Goal: Task Accomplishment & Management: Manage account settings

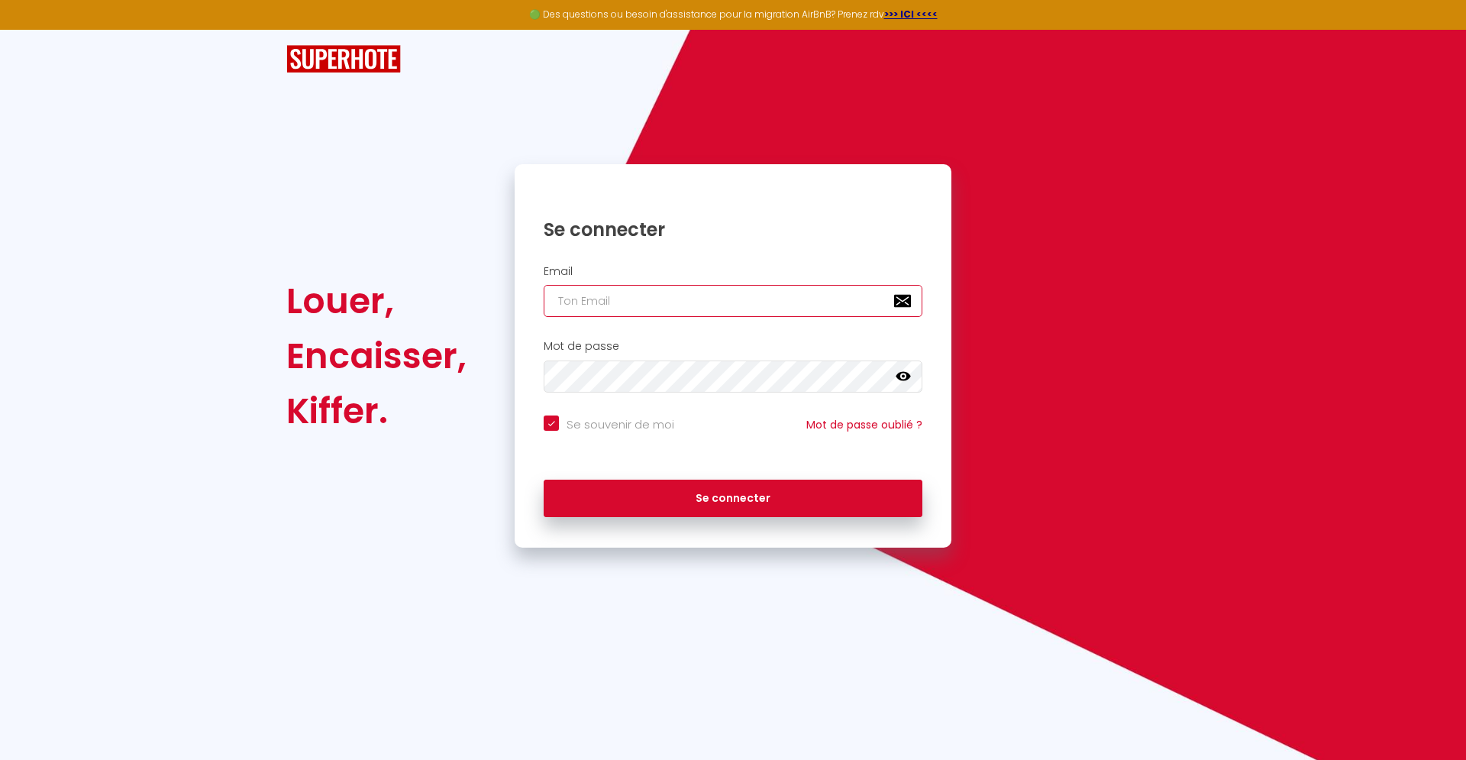
drag, startPoint x: 614, startPoint y: 313, endPoint x: 627, endPoint y: 306, distance: 14.7
click at [615, 314] on input "email" at bounding box center [733, 301] width 379 height 32
click at [577, 298] on input "email" at bounding box center [733, 301] width 379 height 32
paste input "[EMAIL_ADDRESS][DOMAIN_NAME]"
type input "[EMAIL_ADDRESS][DOMAIN_NAME]"
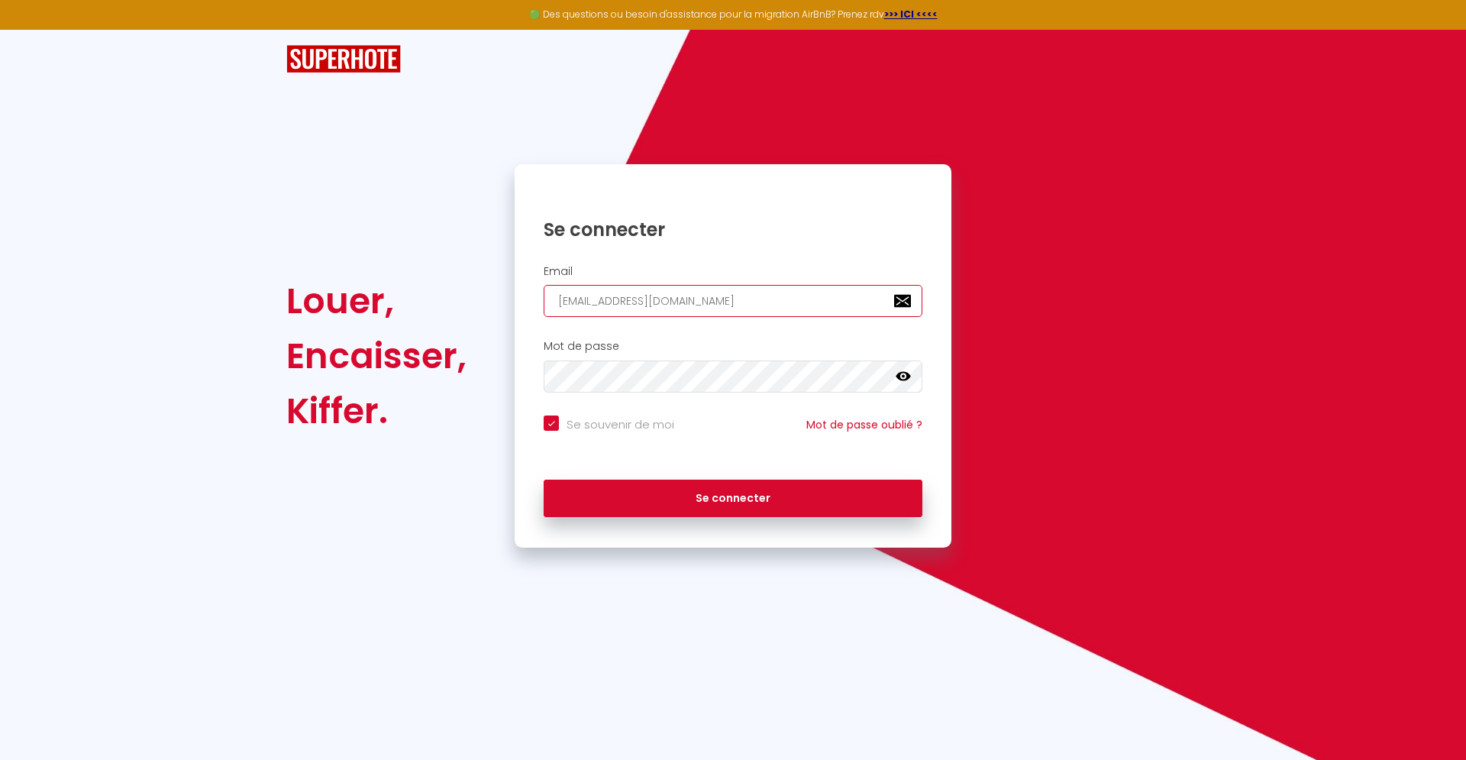
checkbox input "true"
type input "[EMAIL_ADDRESS][DOMAIN_NAME]"
click at [628, 395] on div "Mot de passe false" at bounding box center [733, 370] width 437 height 76
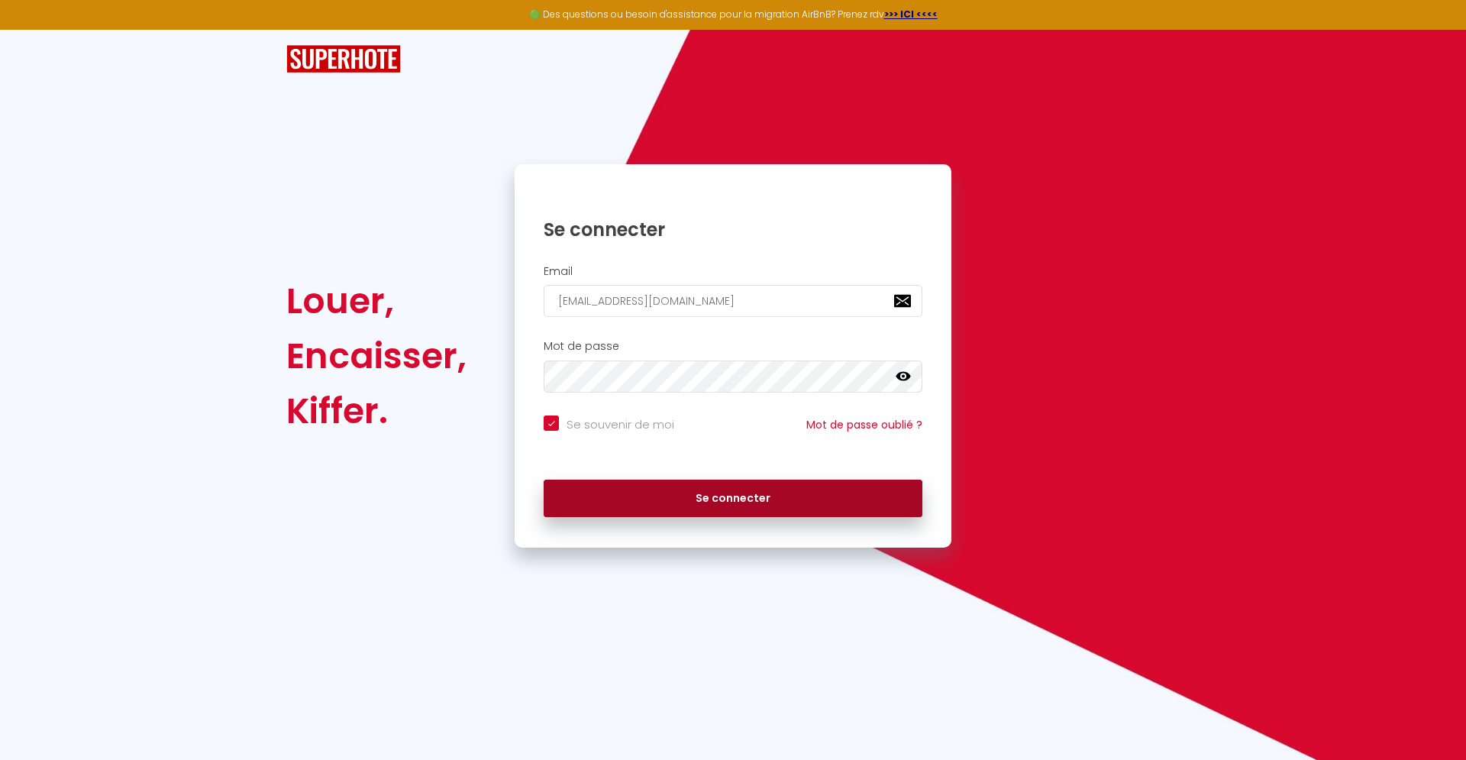
click at [657, 495] on button "Se connecter" at bounding box center [733, 498] width 379 height 38
checkbox input "true"
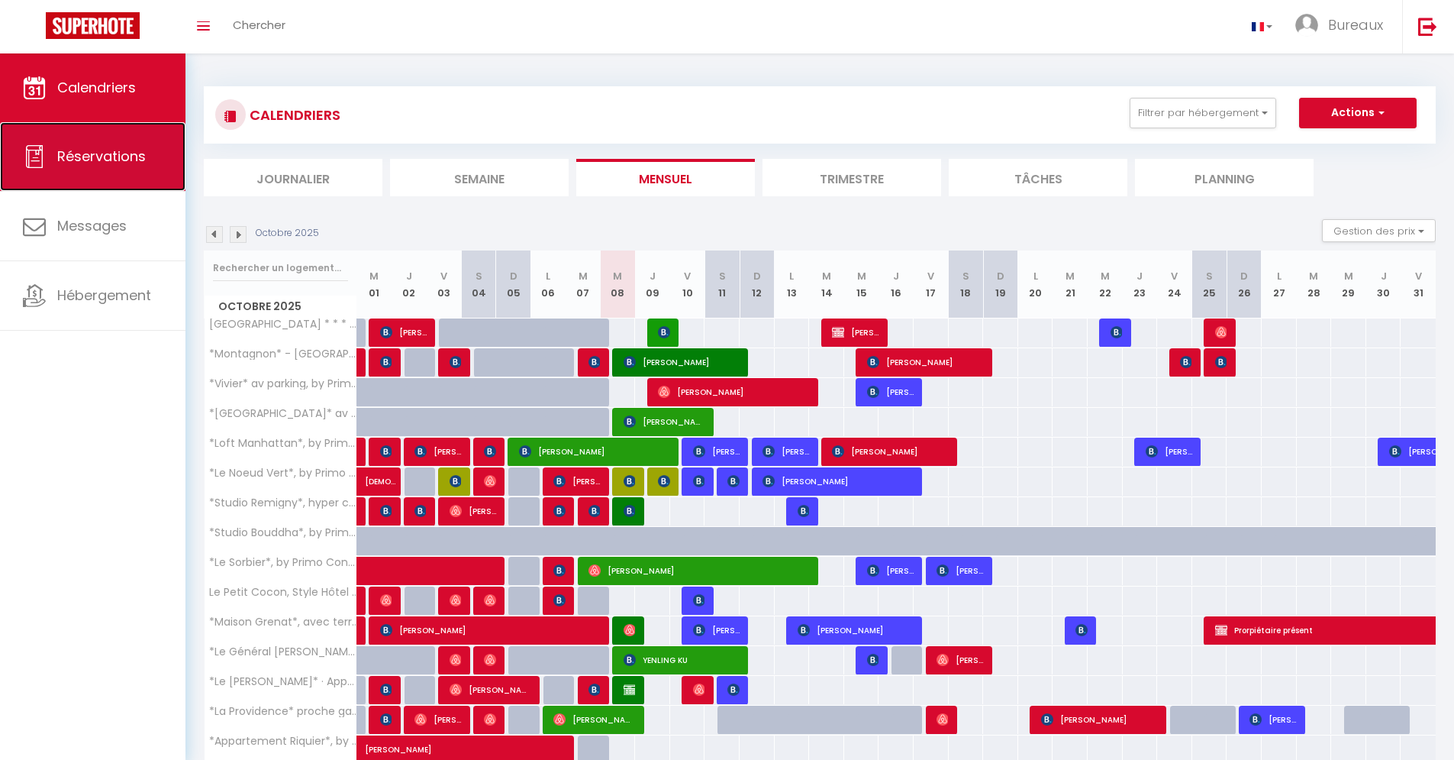
click at [86, 176] on link "Réservations" at bounding box center [93, 156] width 186 height 69
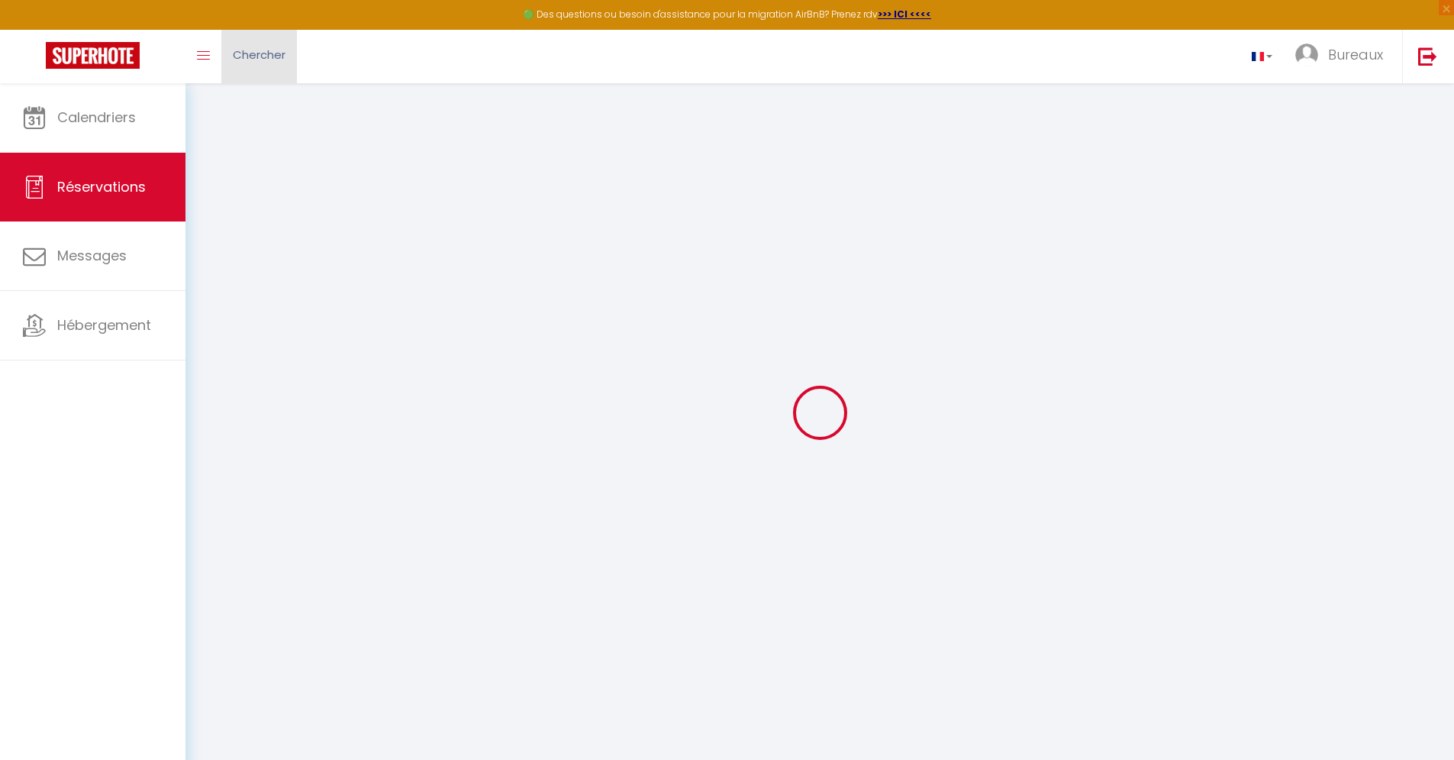
click at [256, 64] on link "Chercher" at bounding box center [259, 56] width 76 height 53
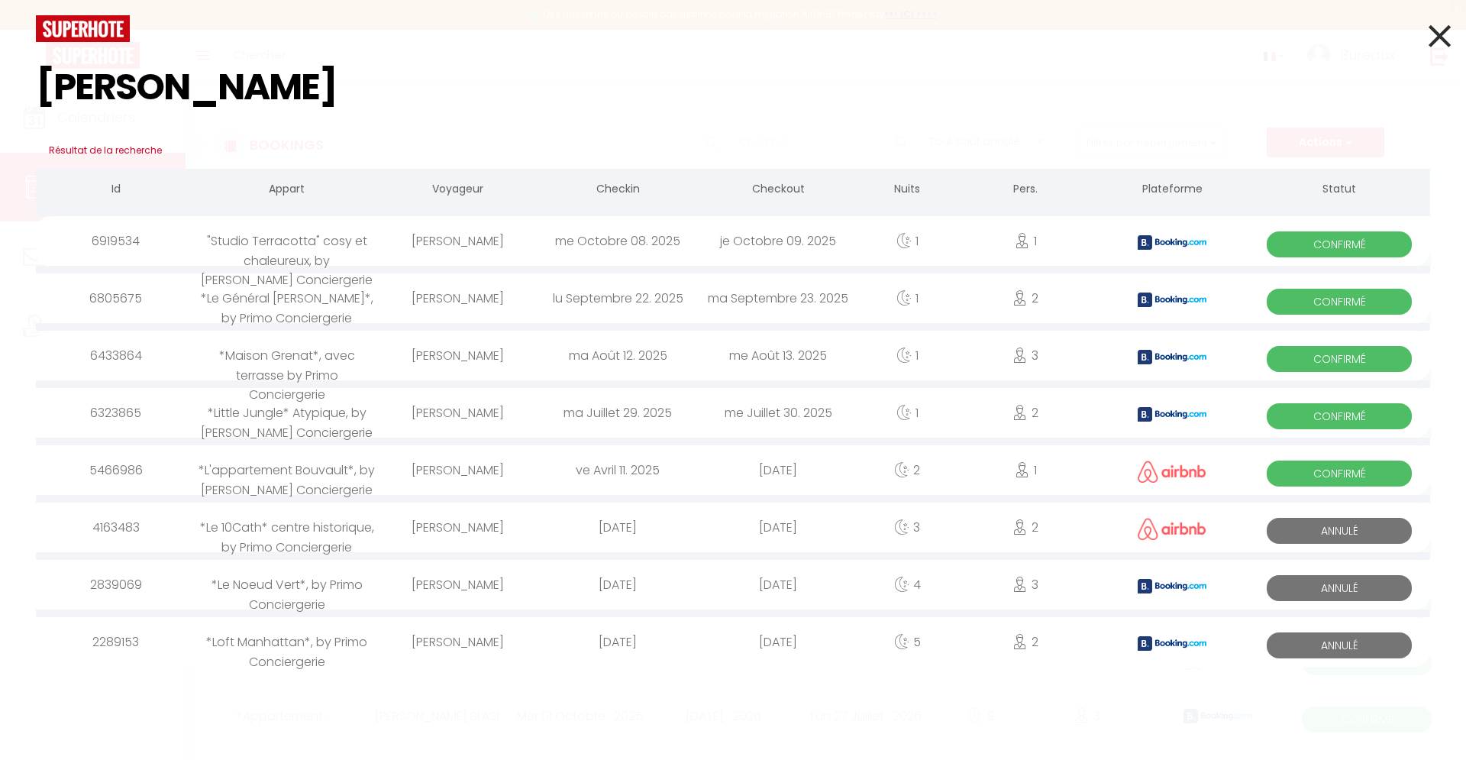
type input "[PERSON_NAME]"
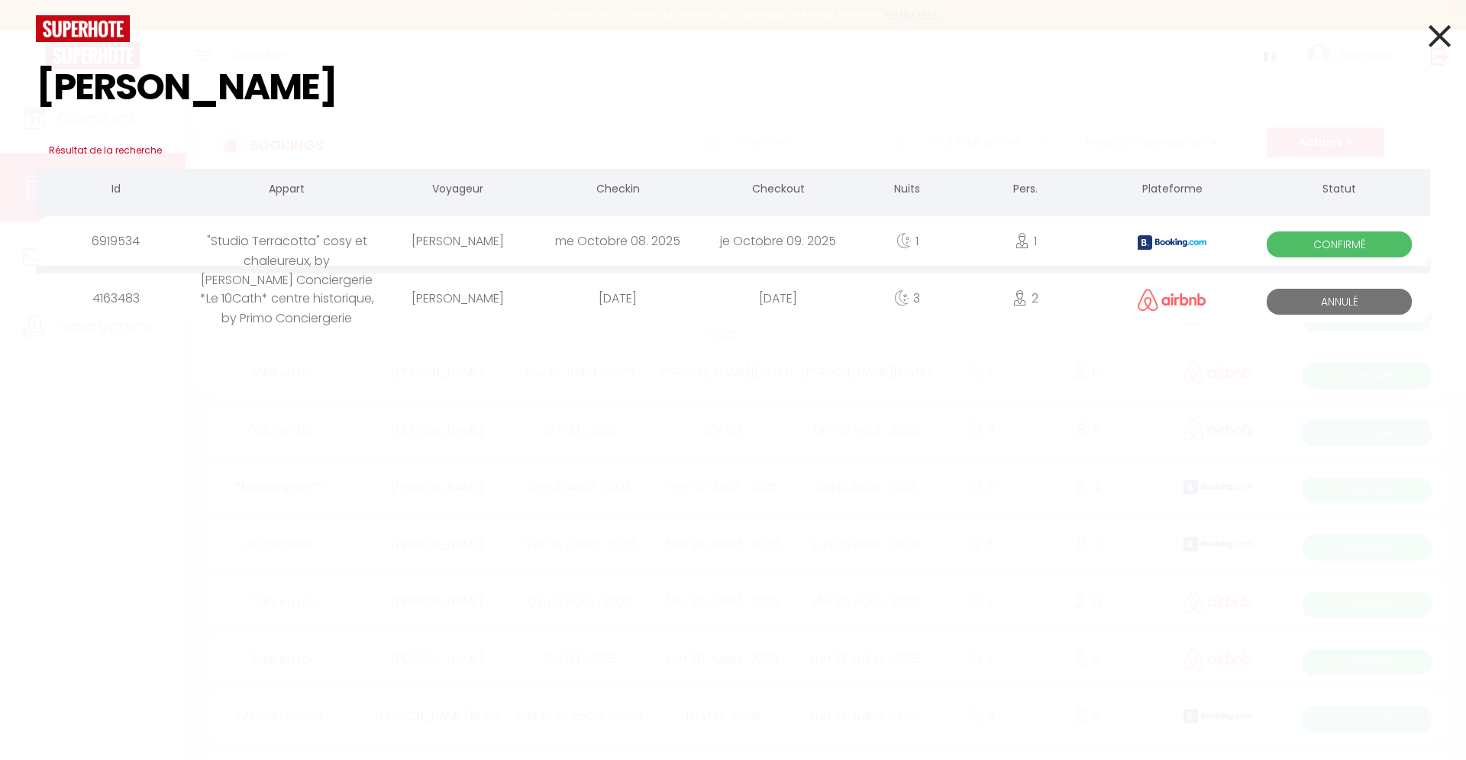
click at [1300, 247] on span "Confirmé" at bounding box center [1339, 244] width 145 height 26
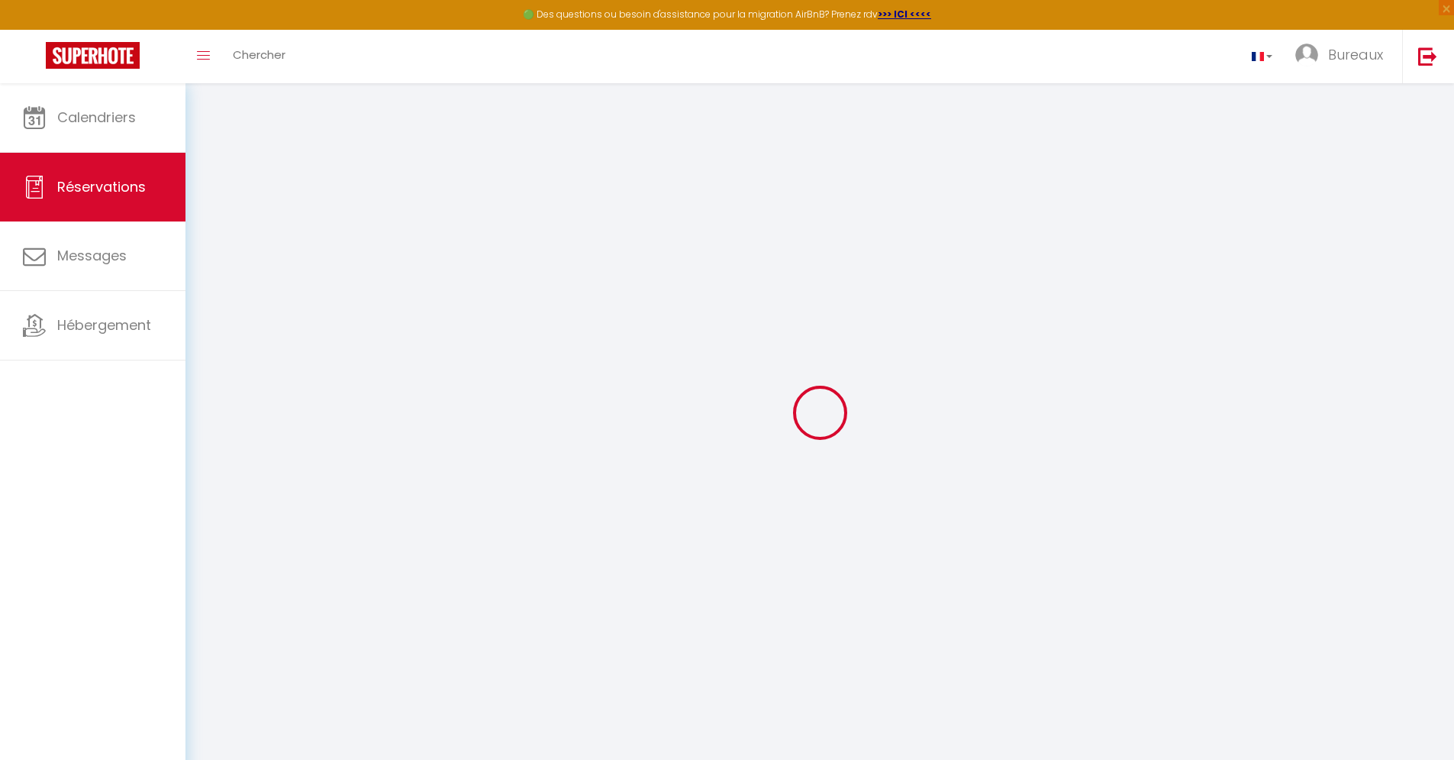
select select
checkbox input "false"
select select
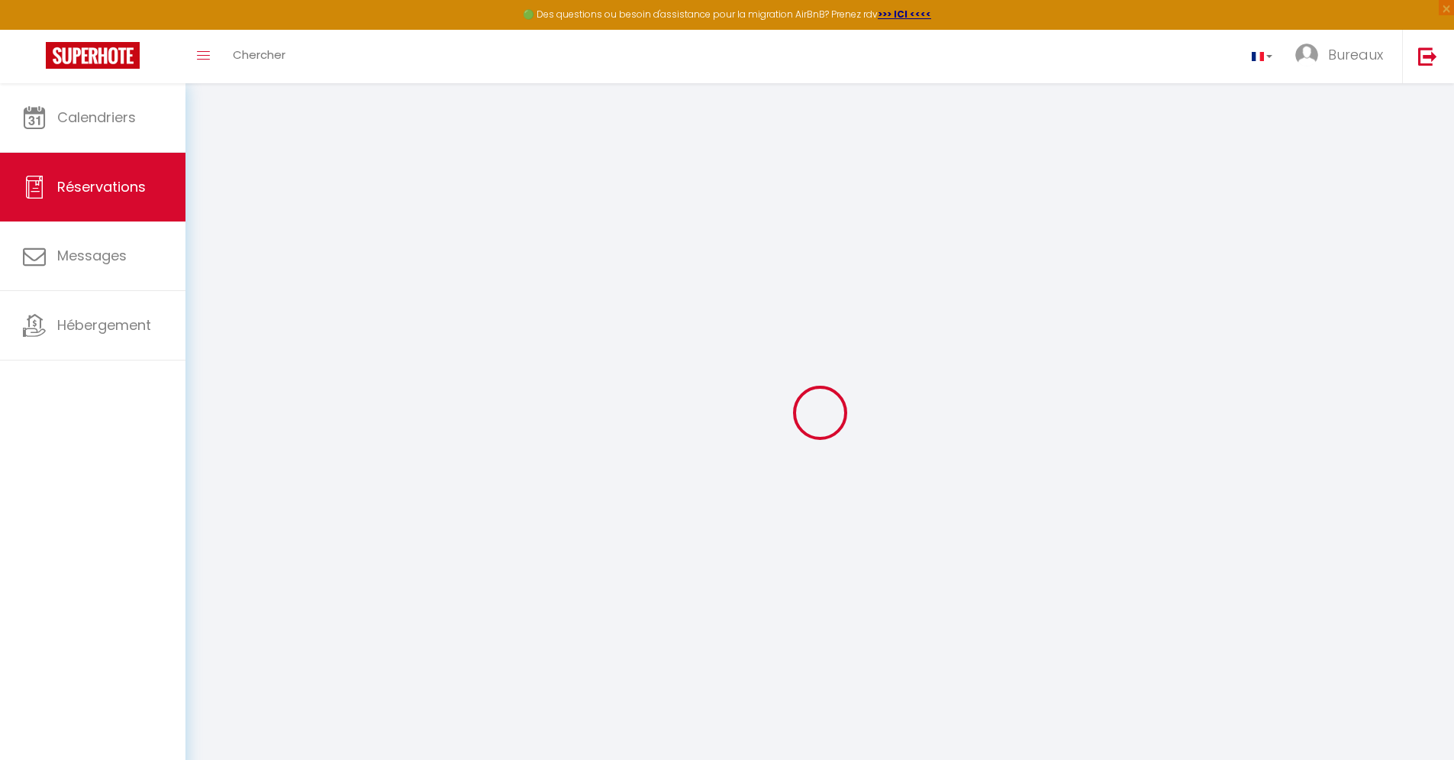
checkbox input "false"
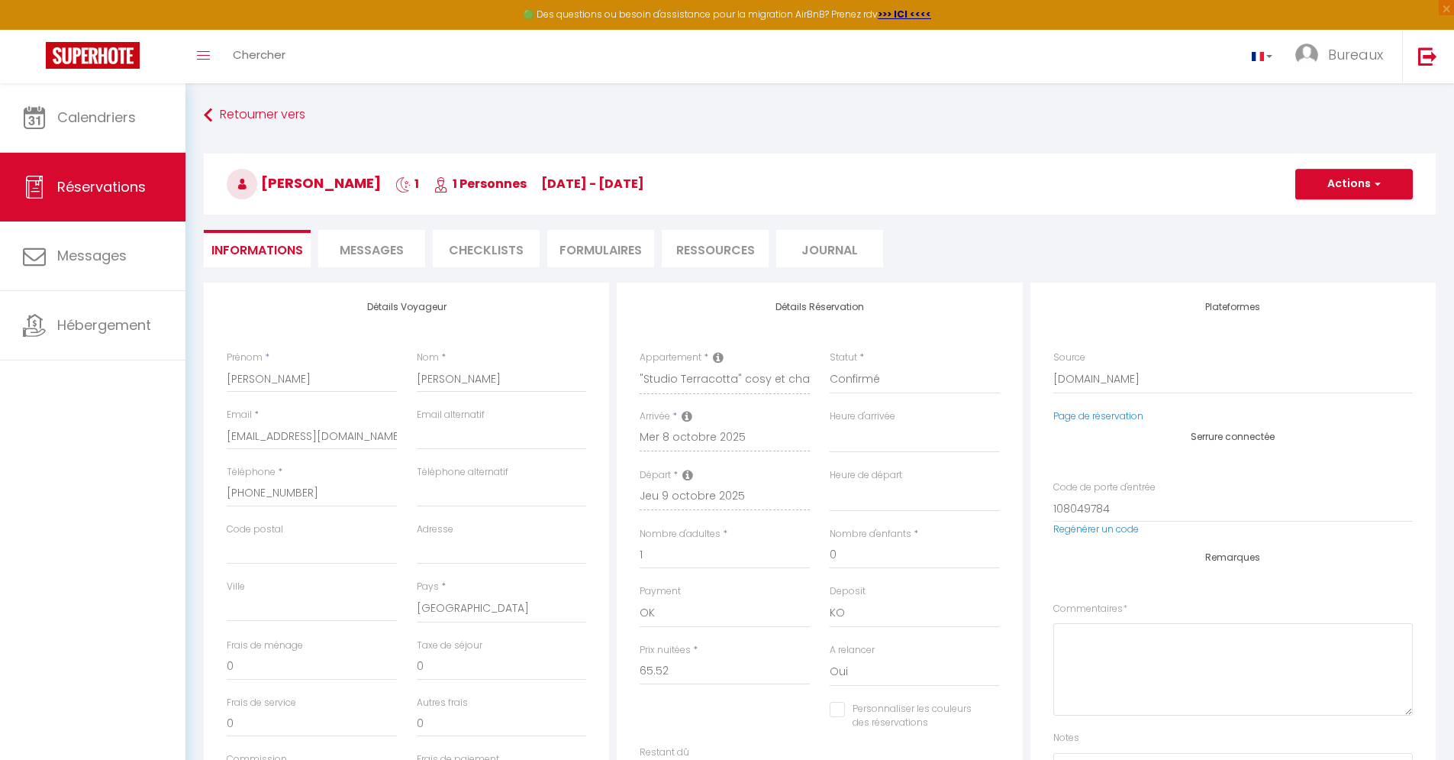
select select
checkbox input "false"
type textarea "** THIS RESERVATION HAS BEEN PRE-PAID ** Je voyage pour affaires et il est poss…"
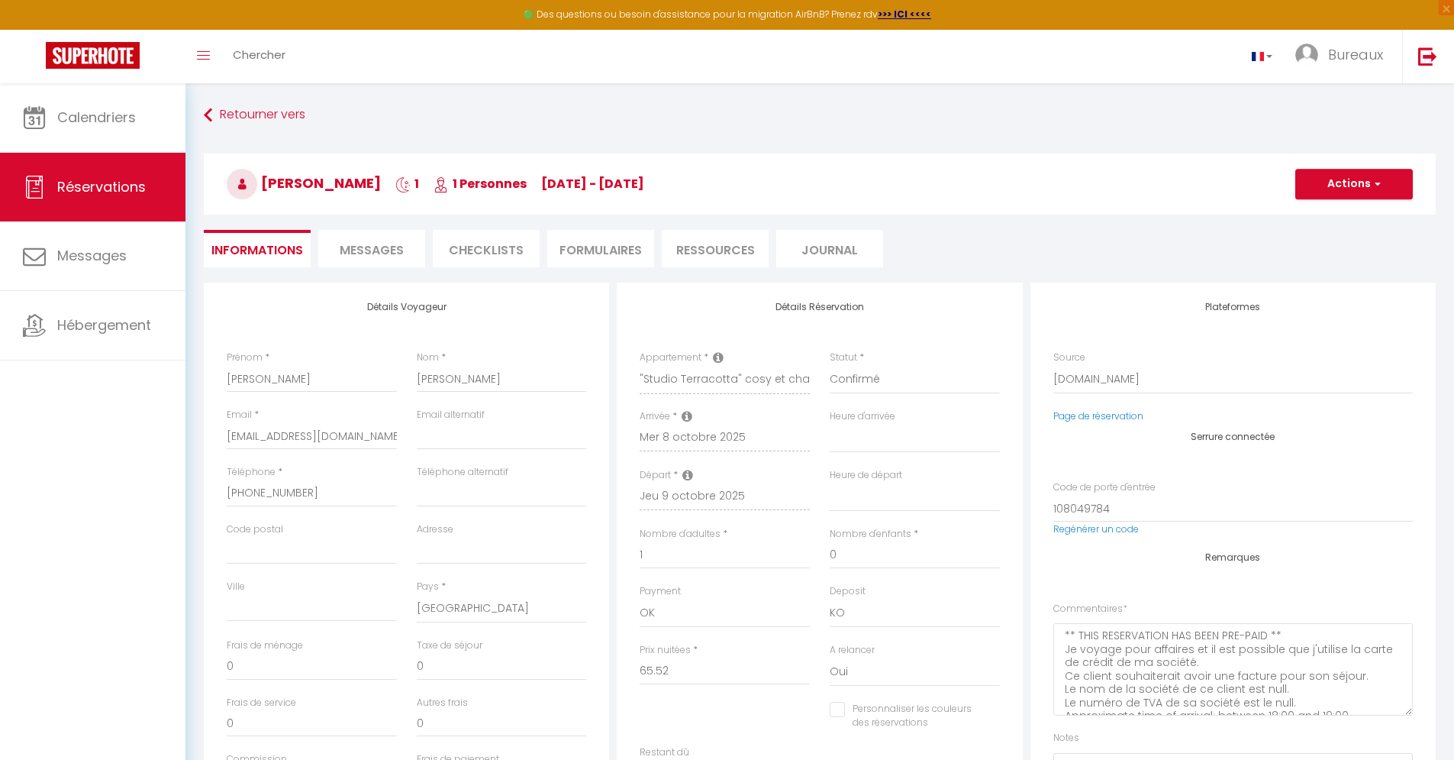
type input "3.6"
select select
checkbox input "false"
select select
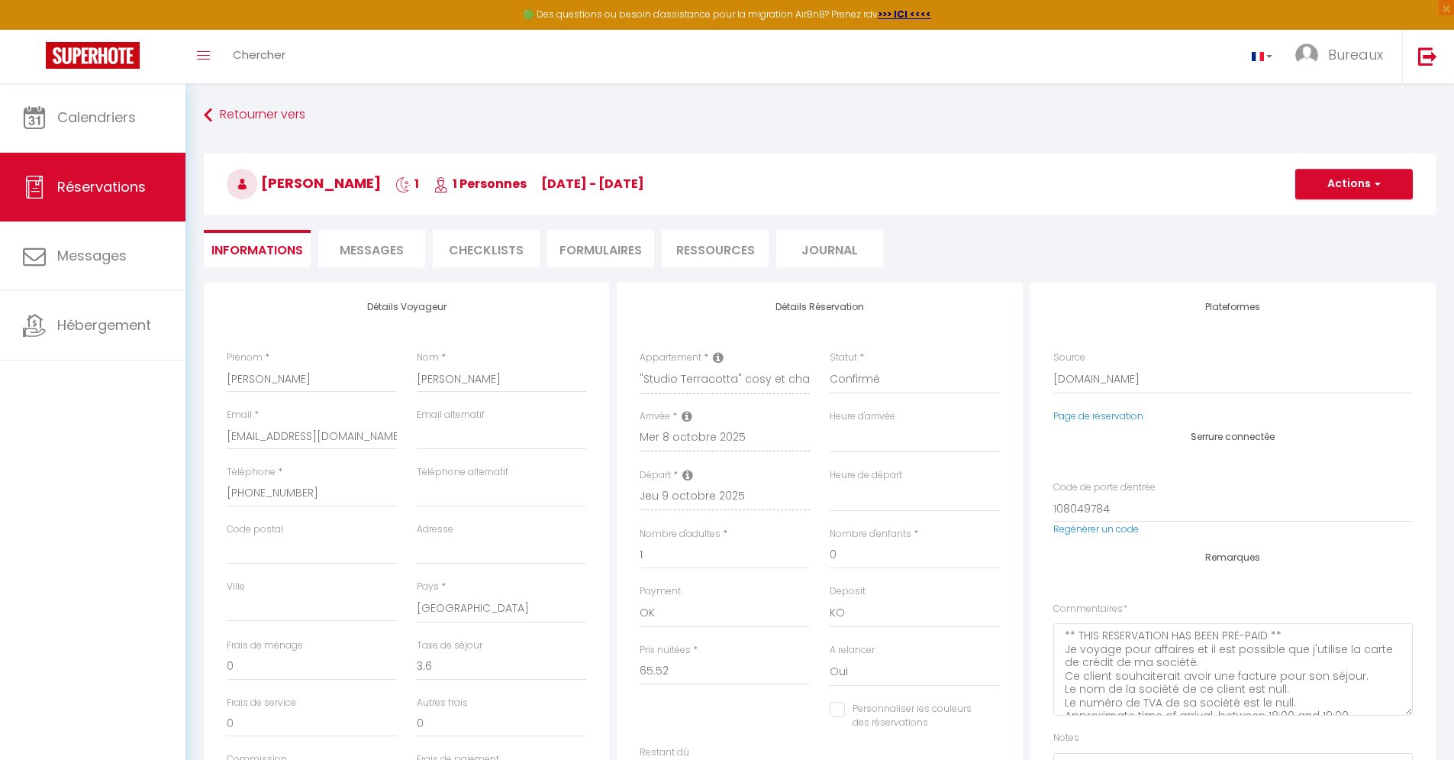
select select
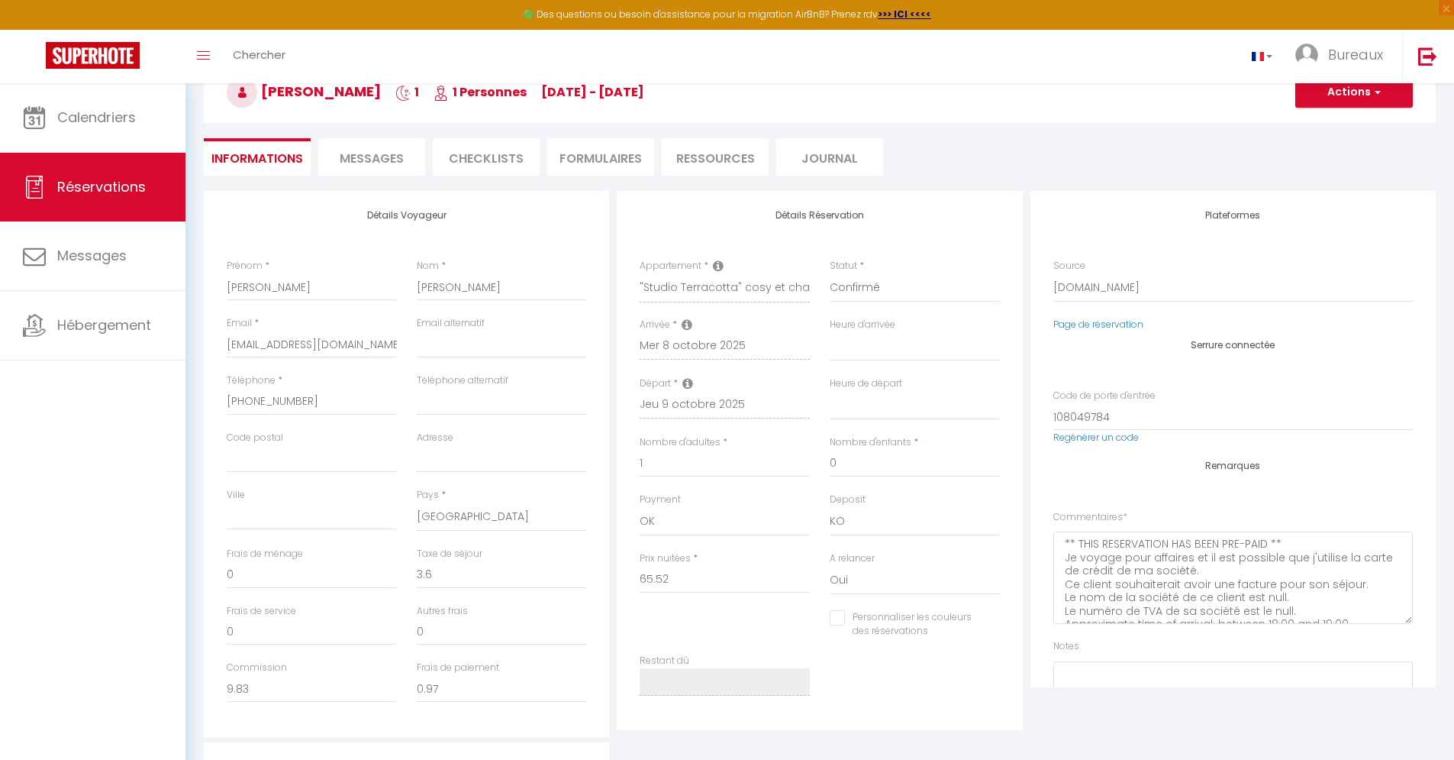
click at [405, 168] on li "Messages" at bounding box center [371, 156] width 107 height 37
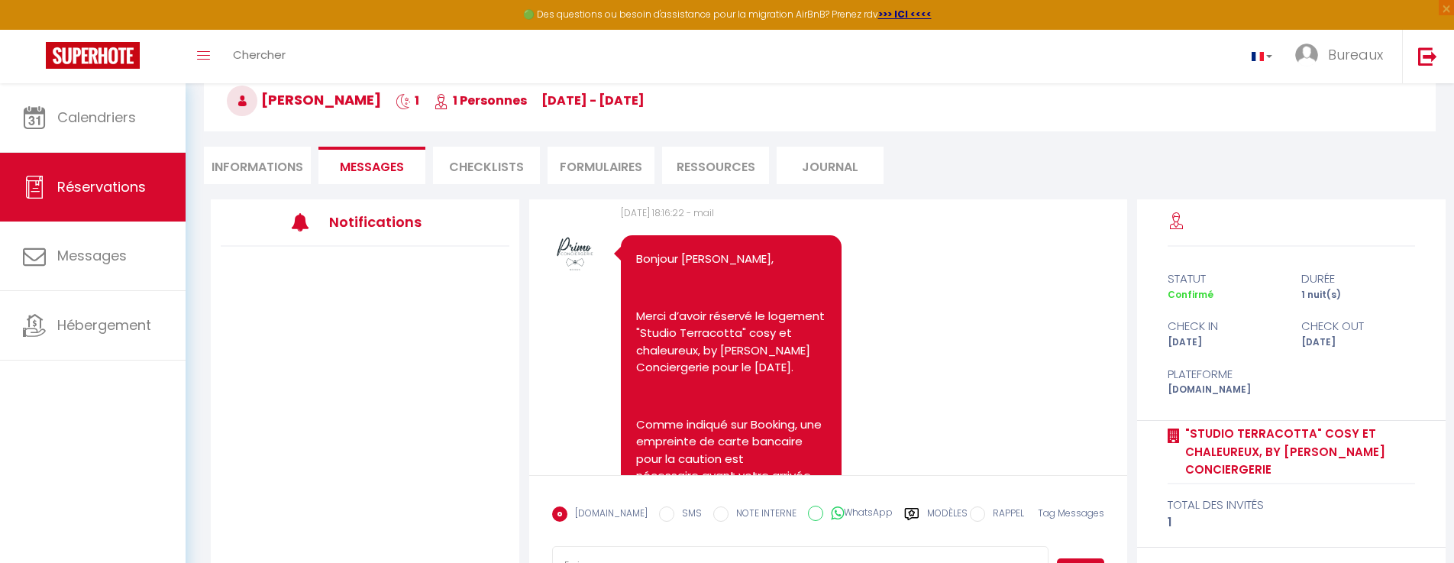
scroll to position [1578, 0]
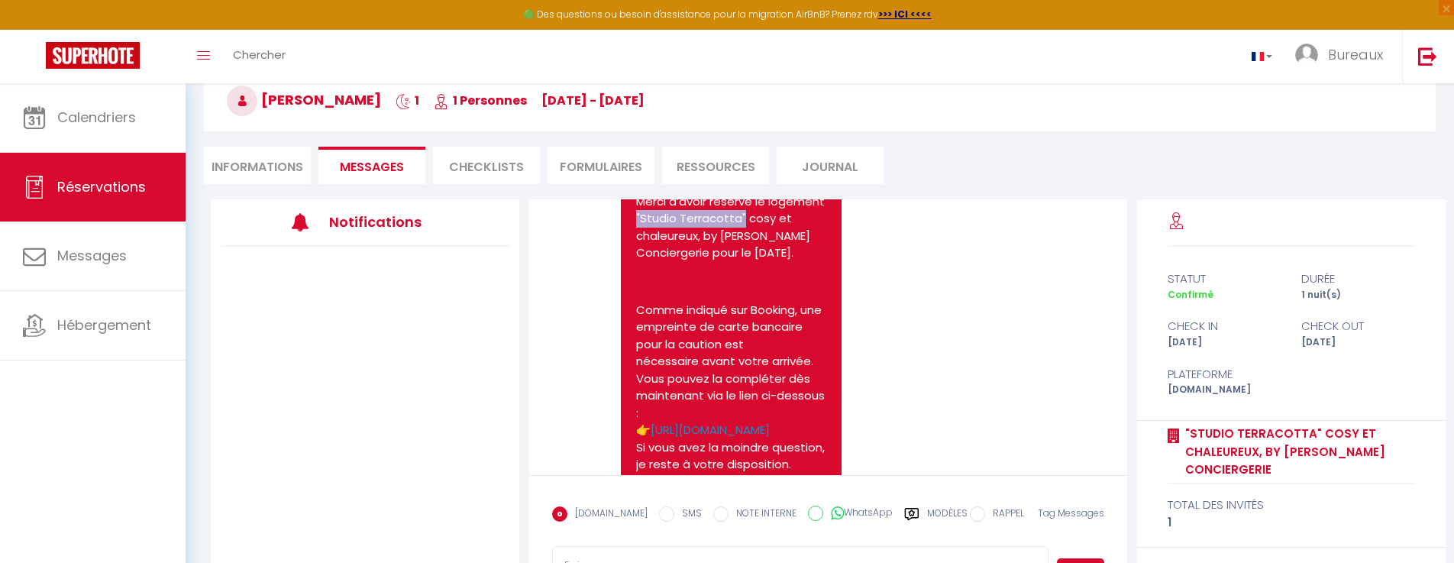
drag, startPoint x: 693, startPoint y: 253, endPoint x: 802, endPoint y: 260, distance: 108.6
click at [802, 260] on p "Merci d’avoir réservé le logement "Studio Terracotta" cosy et chaleureux, by [P…" at bounding box center [731, 227] width 190 height 69
copy p ""Studio Terracotta""
select select
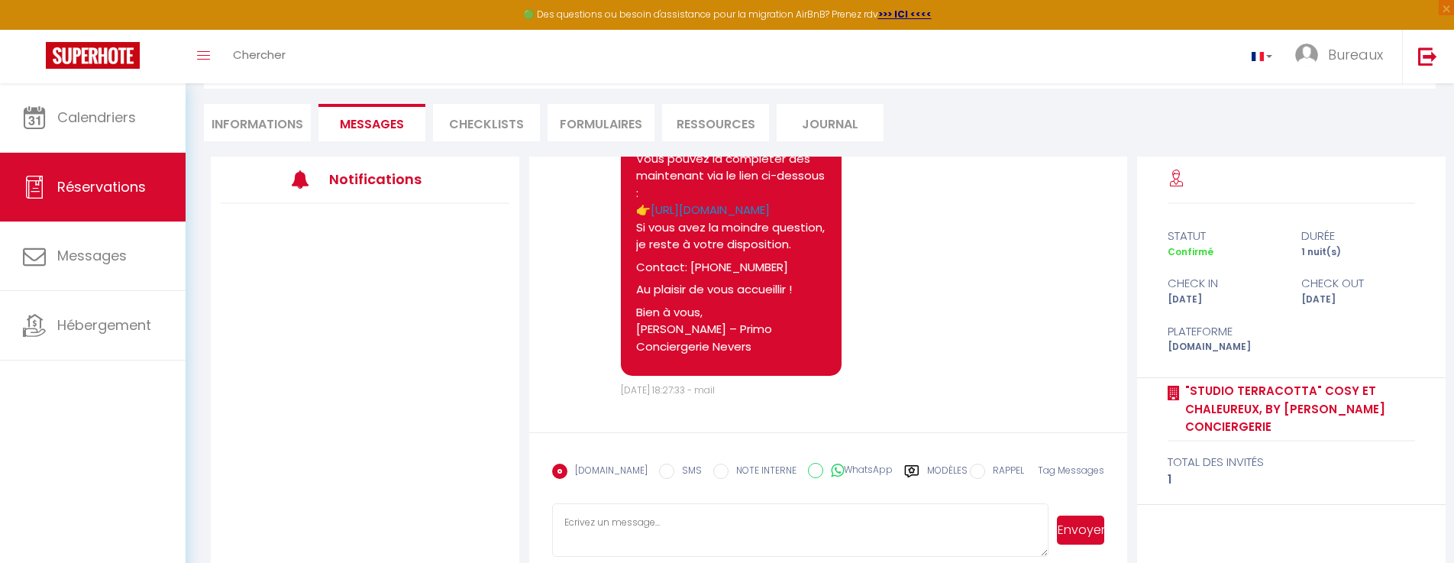
scroll to position [150, 0]
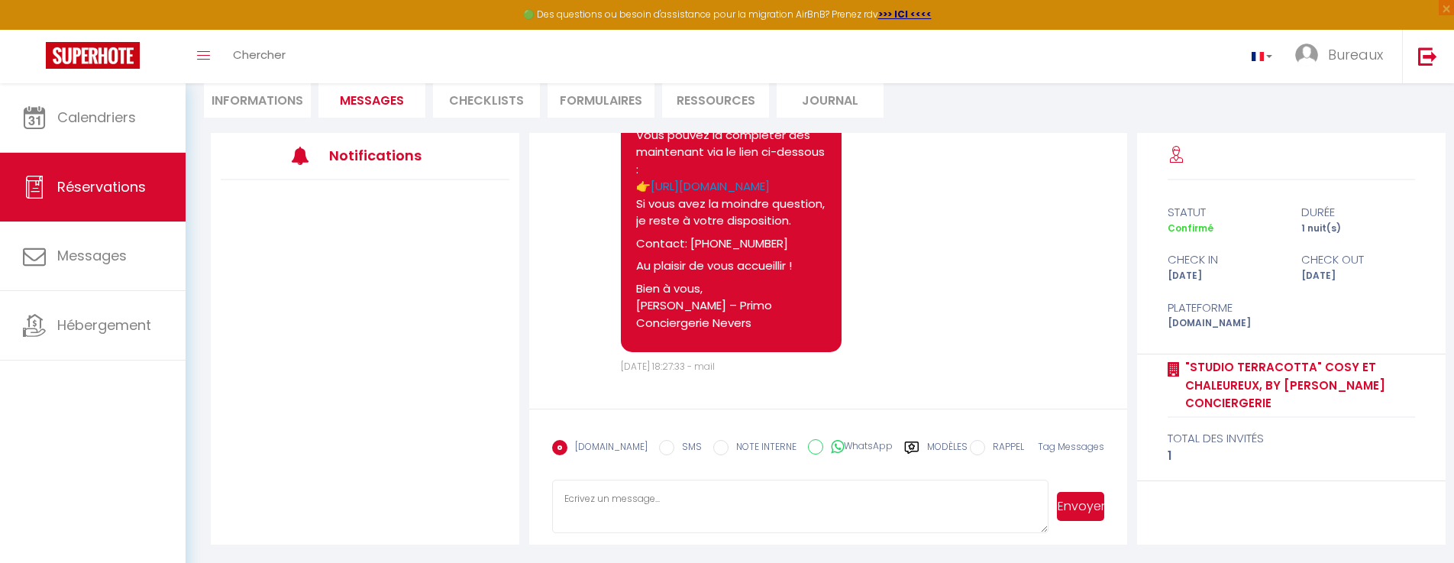
select select
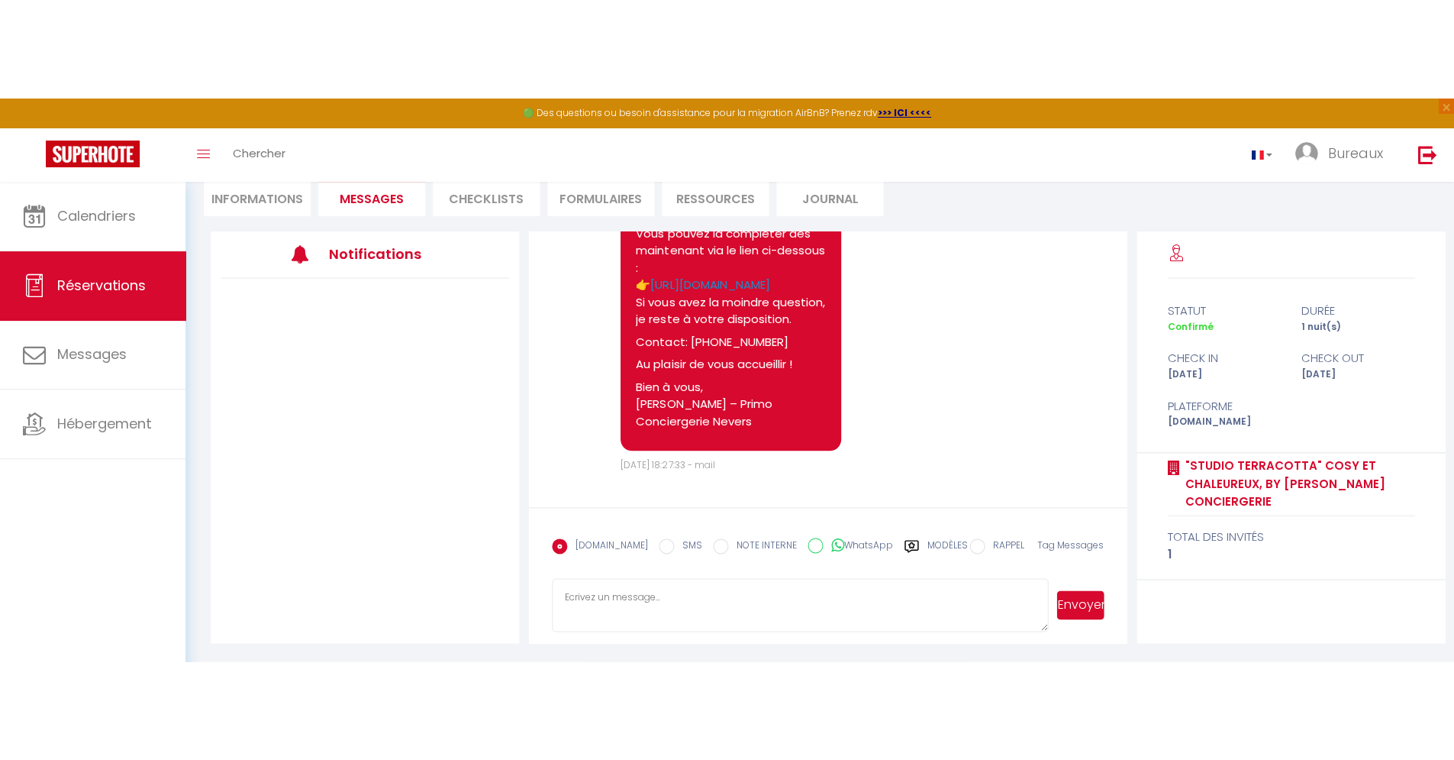
scroll to position [1761, 0]
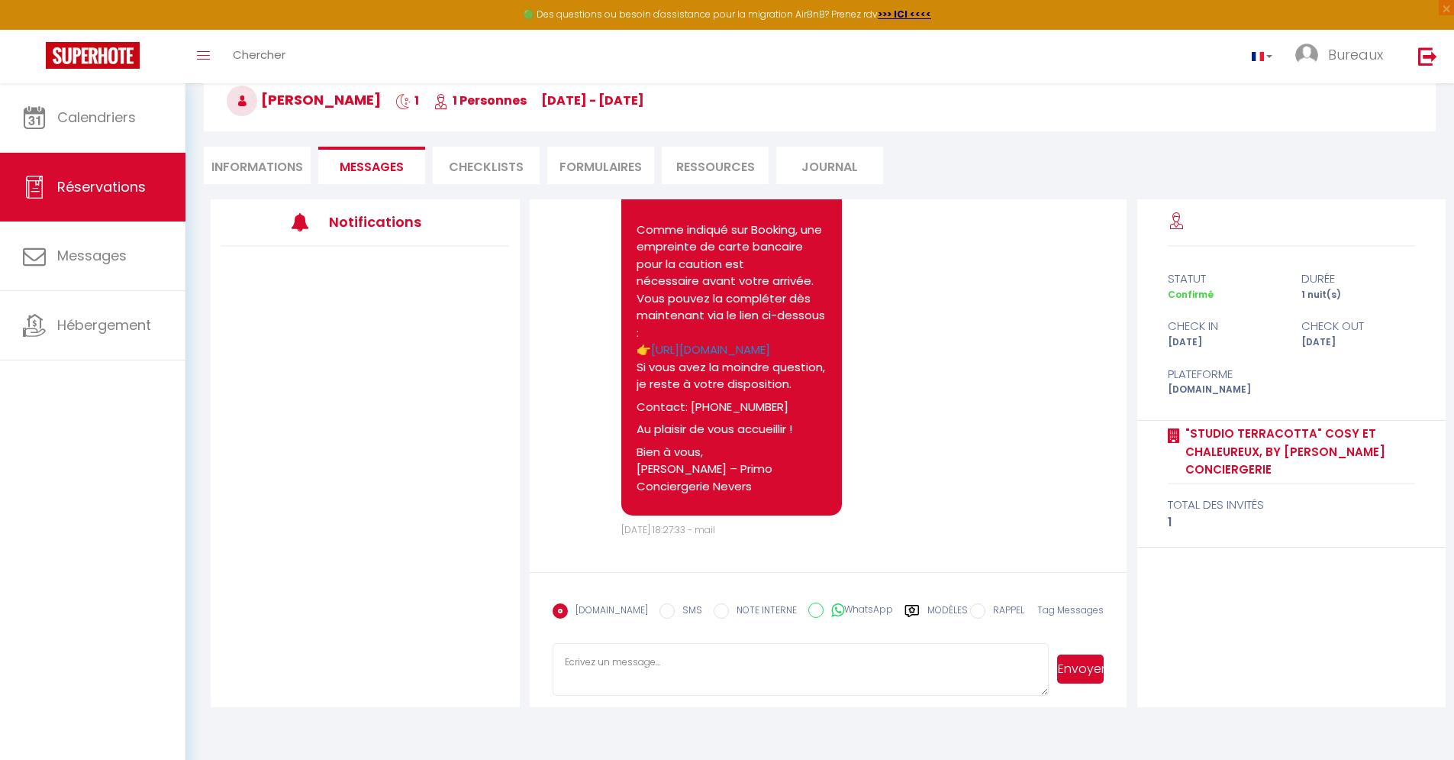
click at [265, 161] on li "Informations" at bounding box center [257, 165] width 107 height 37
select select
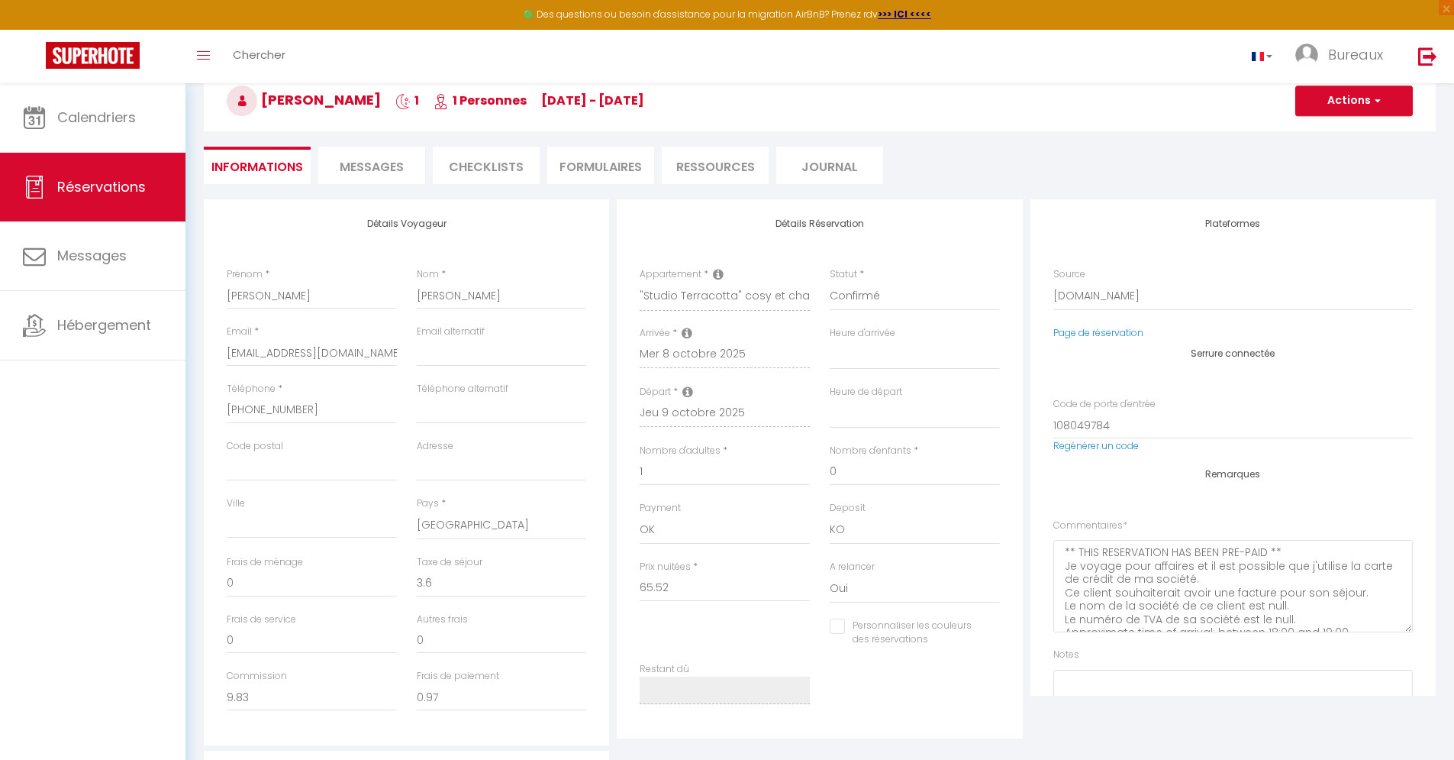
drag, startPoint x: 220, startPoint y: 353, endPoint x: 370, endPoint y: 360, distance: 149.8
click at [370, 360] on div "Email * [EMAIL_ADDRESS][DOMAIN_NAME]" at bounding box center [312, 352] width 190 height 57
click at [229, 358] on input "[EMAIL_ADDRESS][DOMAIN_NAME]" at bounding box center [312, 352] width 170 height 27
drag, startPoint x: 224, startPoint y: 353, endPoint x: 397, endPoint y: 353, distance: 172.5
click at [397, 353] on div "Email * [EMAIL_ADDRESS][DOMAIN_NAME]" at bounding box center [312, 352] width 190 height 57
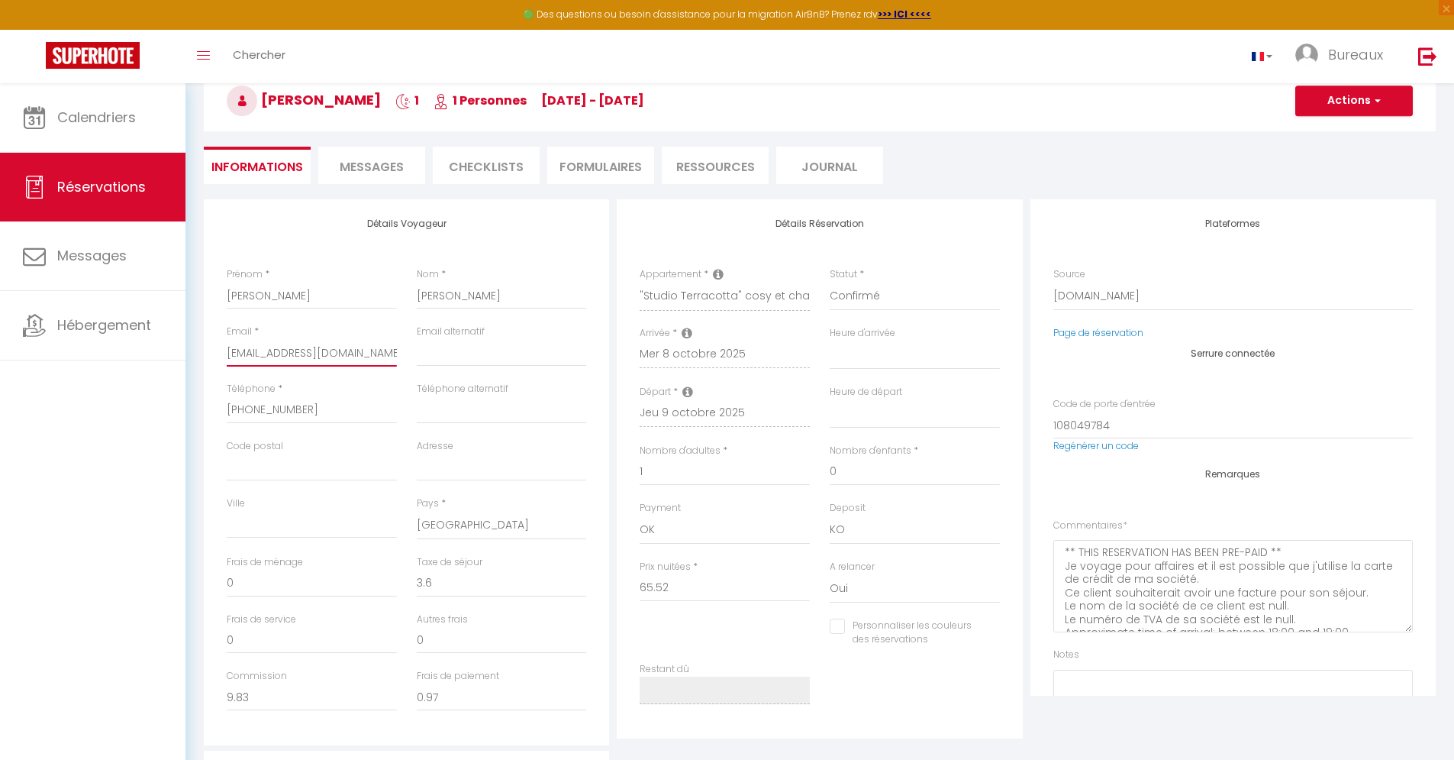
click at [238, 359] on input "[EMAIL_ADDRESS][DOMAIN_NAME]" at bounding box center [312, 352] width 170 height 27
drag, startPoint x: 227, startPoint y: 353, endPoint x: 352, endPoint y: 352, distance: 125.2
click at [377, 353] on div "Détails Voyageur Prénom * [PERSON_NAME] * Tavares Email * [EMAIL_ADDRESS][DOMAI…" at bounding box center [406, 472] width 405 height 546
drag, startPoint x: 226, startPoint y: 355, endPoint x: 293, endPoint y: 357, distance: 67.2
click at [298, 357] on div "Email * [EMAIL_ADDRESS][DOMAIN_NAME]" at bounding box center [312, 352] width 190 height 57
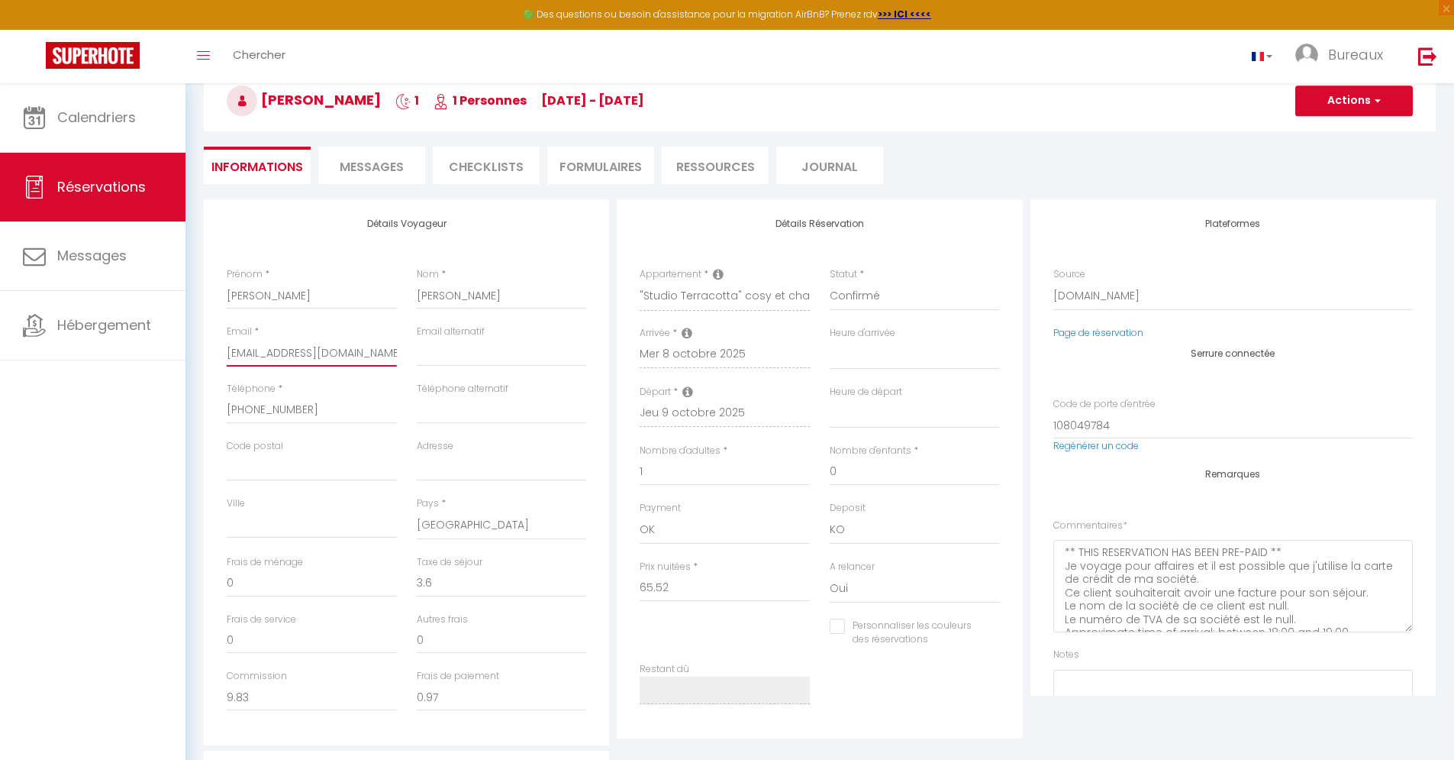
scroll to position [0, 17]
drag, startPoint x: 228, startPoint y: 351, endPoint x: 405, endPoint y: 351, distance: 177.1
click at [405, 351] on div "Email * [EMAIL_ADDRESS][DOMAIN_NAME]" at bounding box center [312, 352] width 190 height 57
